Goal: Navigation & Orientation: Find specific page/section

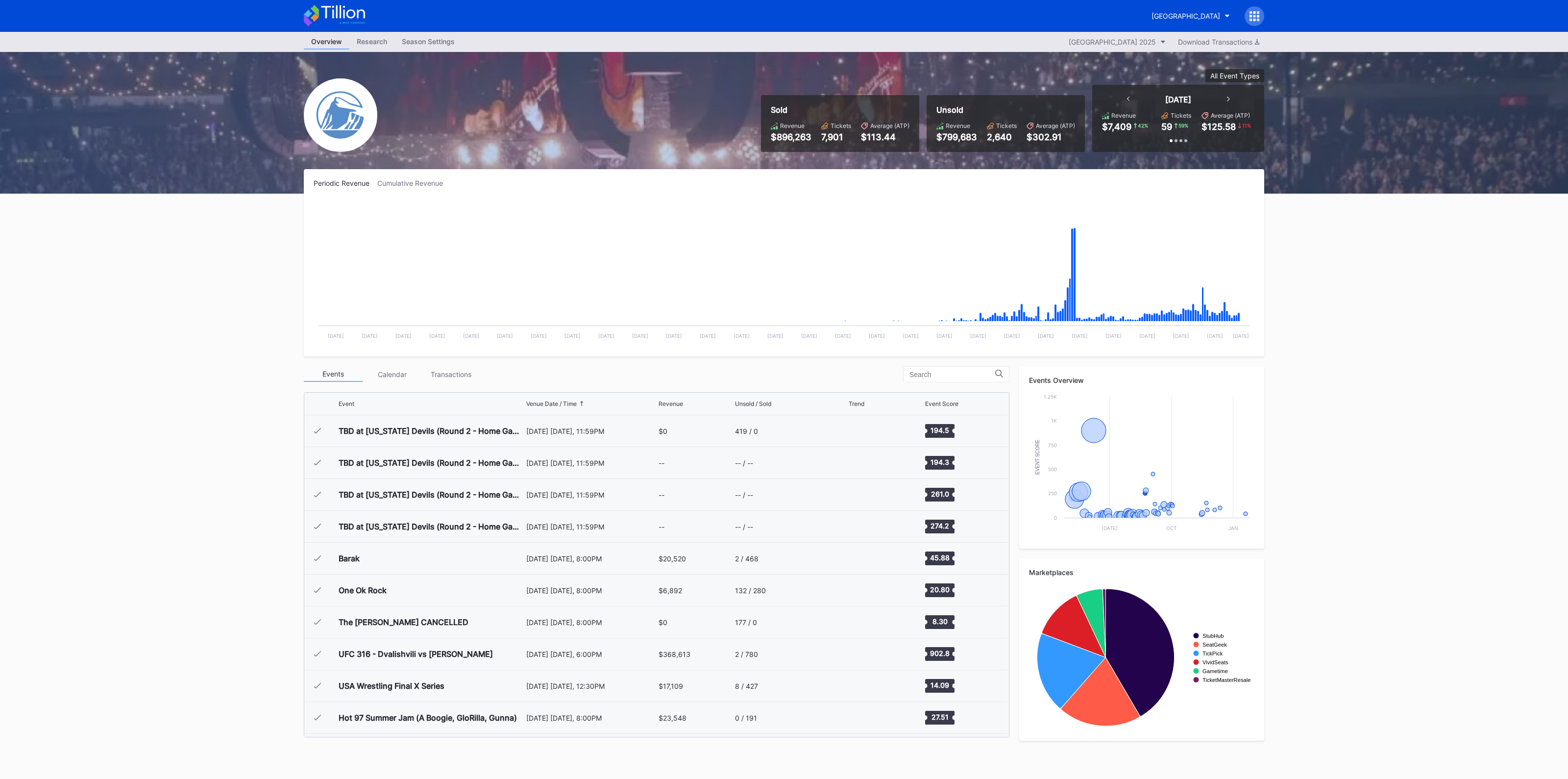
scroll to position [956, 0]
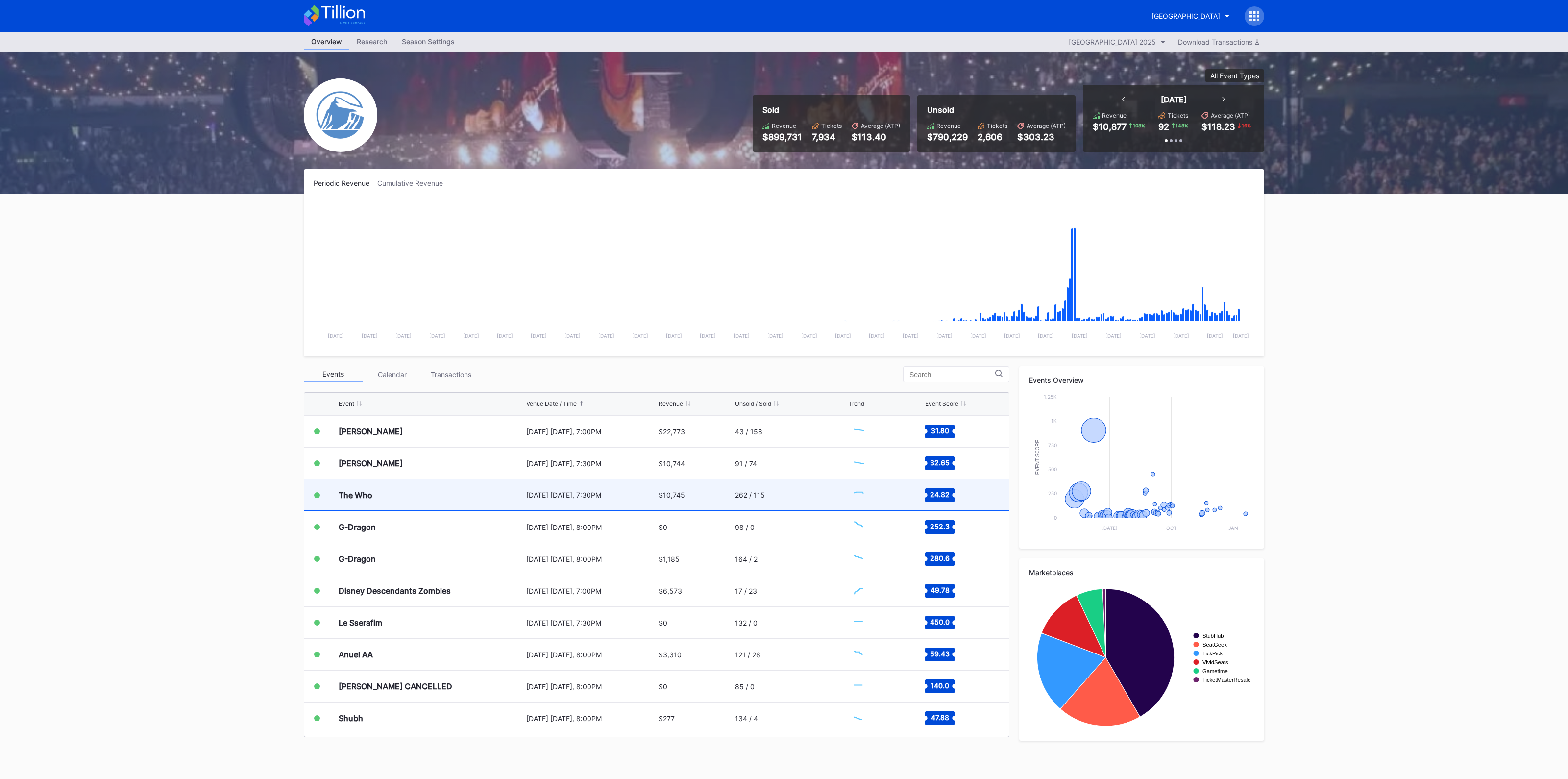
scroll to position [956, 0]
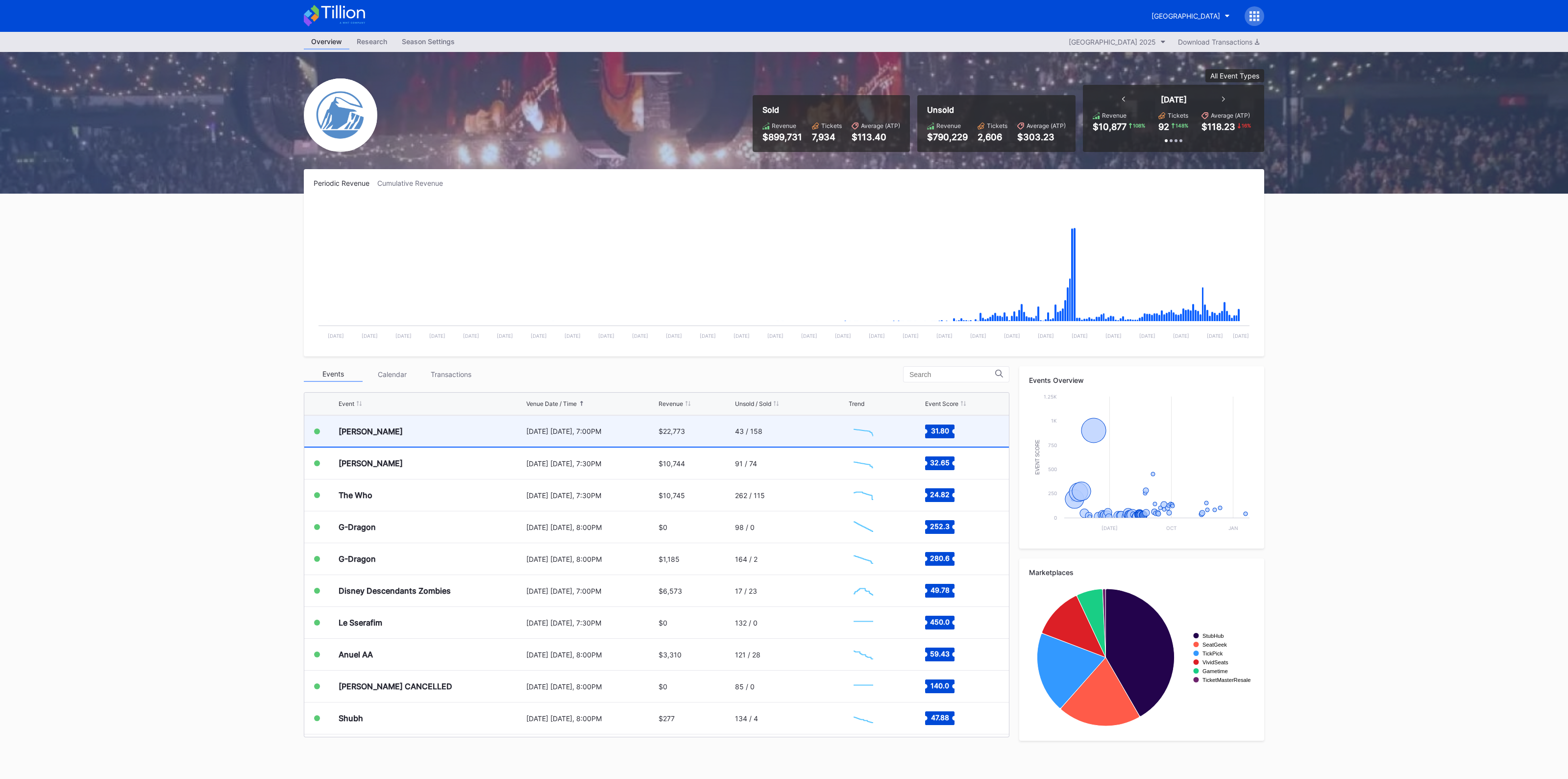
click at [539, 432] on div "[DATE] [DATE], 7:00PM" at bounding box center [591, 431] width 130 height 8
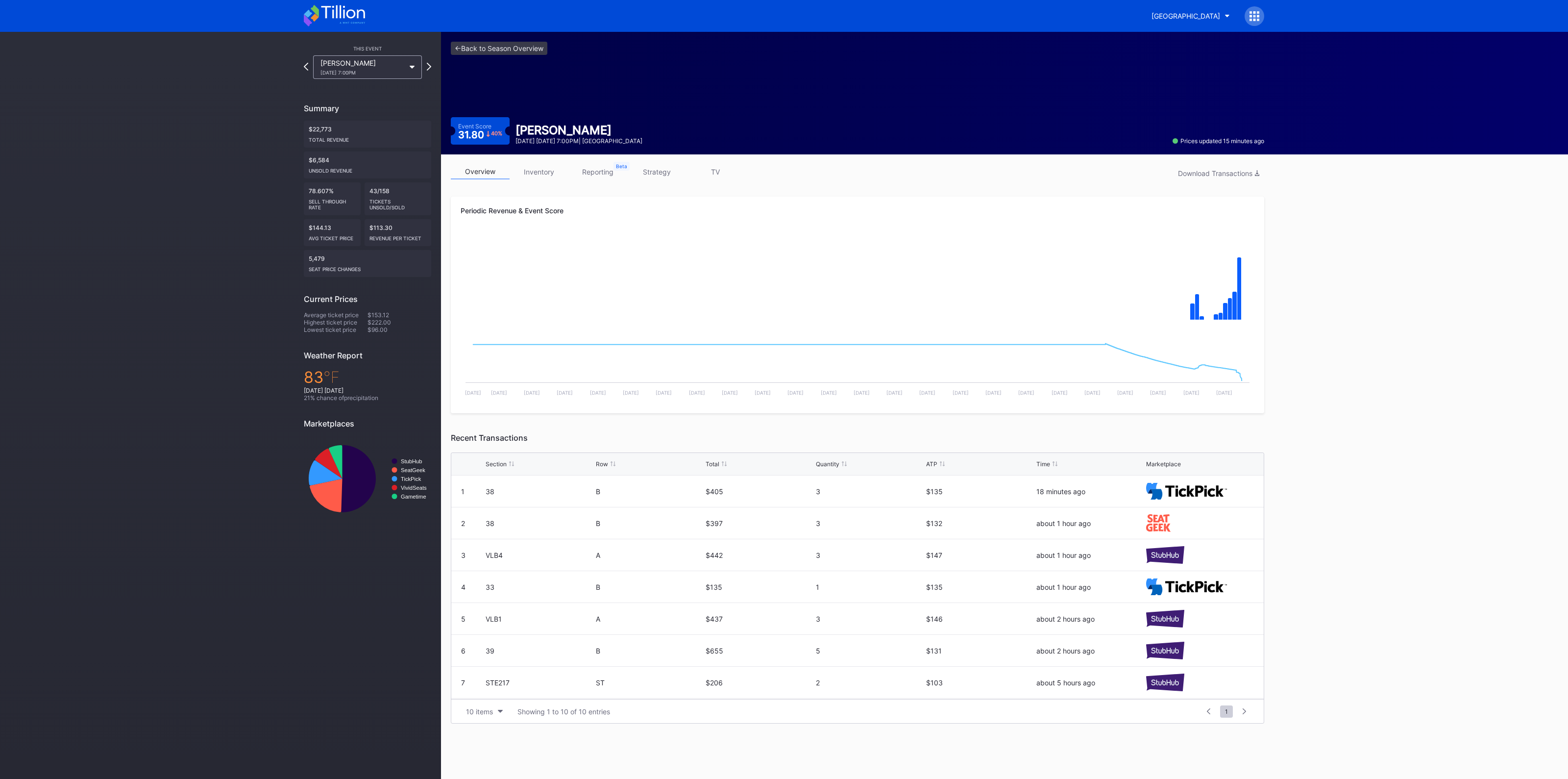
click at [536, 171] on link "inventory" at bounding box center [539, 172] width 59 height 15
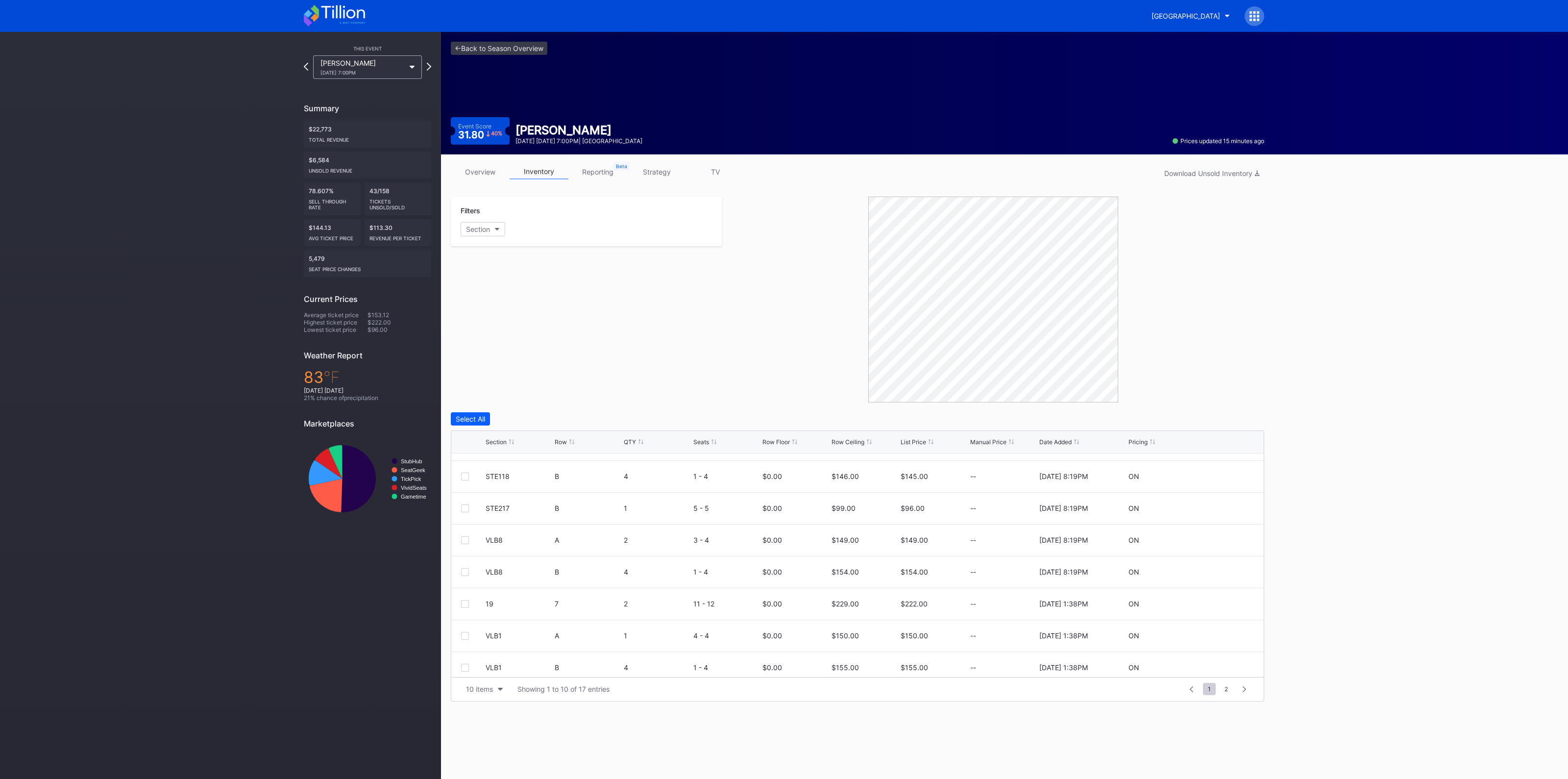
scroll to position [95, 0]
click at [519, 48] on link "<- Back to Season Overview" at bounding box center [499, 48] width 97 height 14
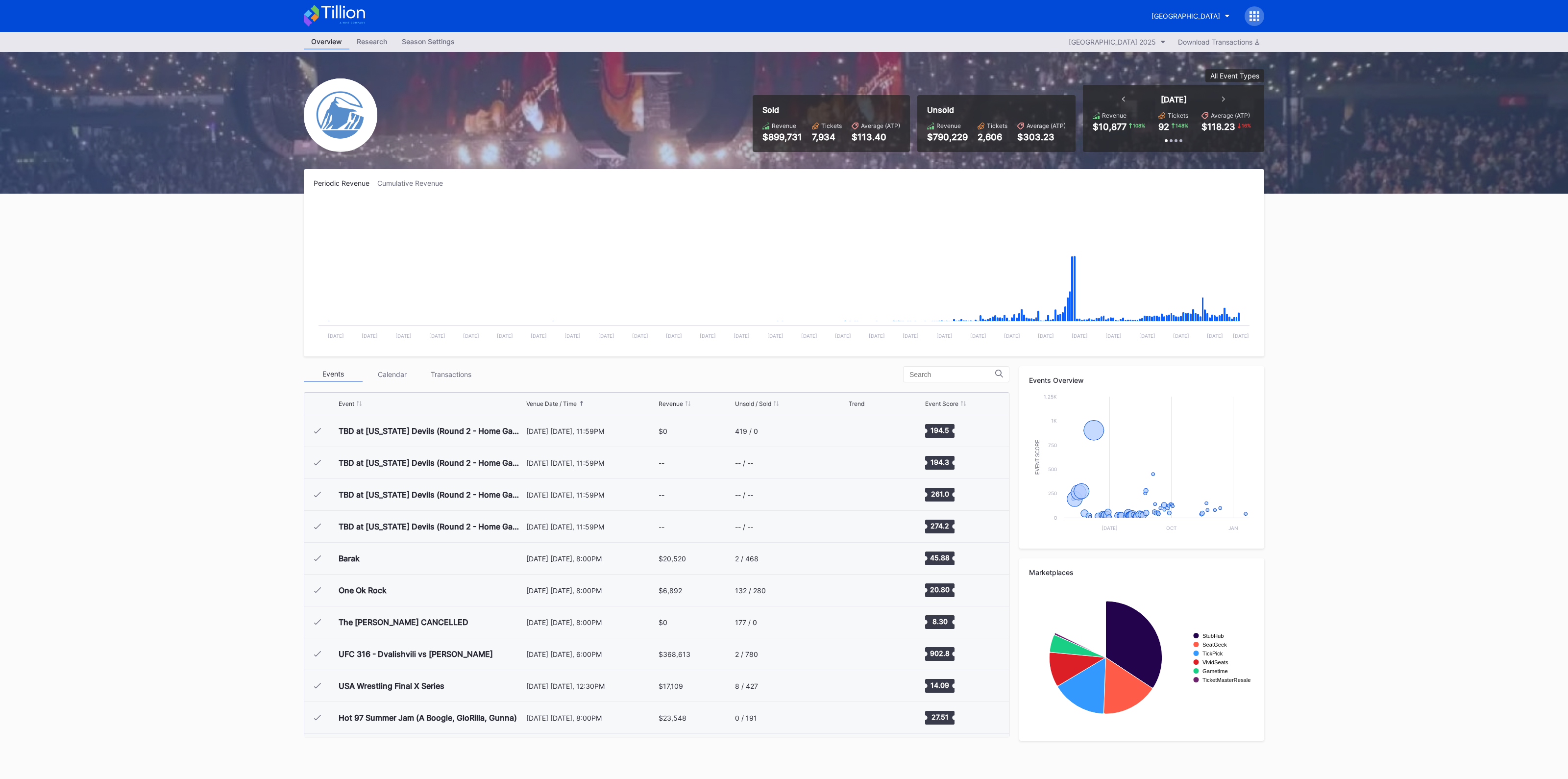
scroll to position [956, 0]
